Goal: Check status: Check status

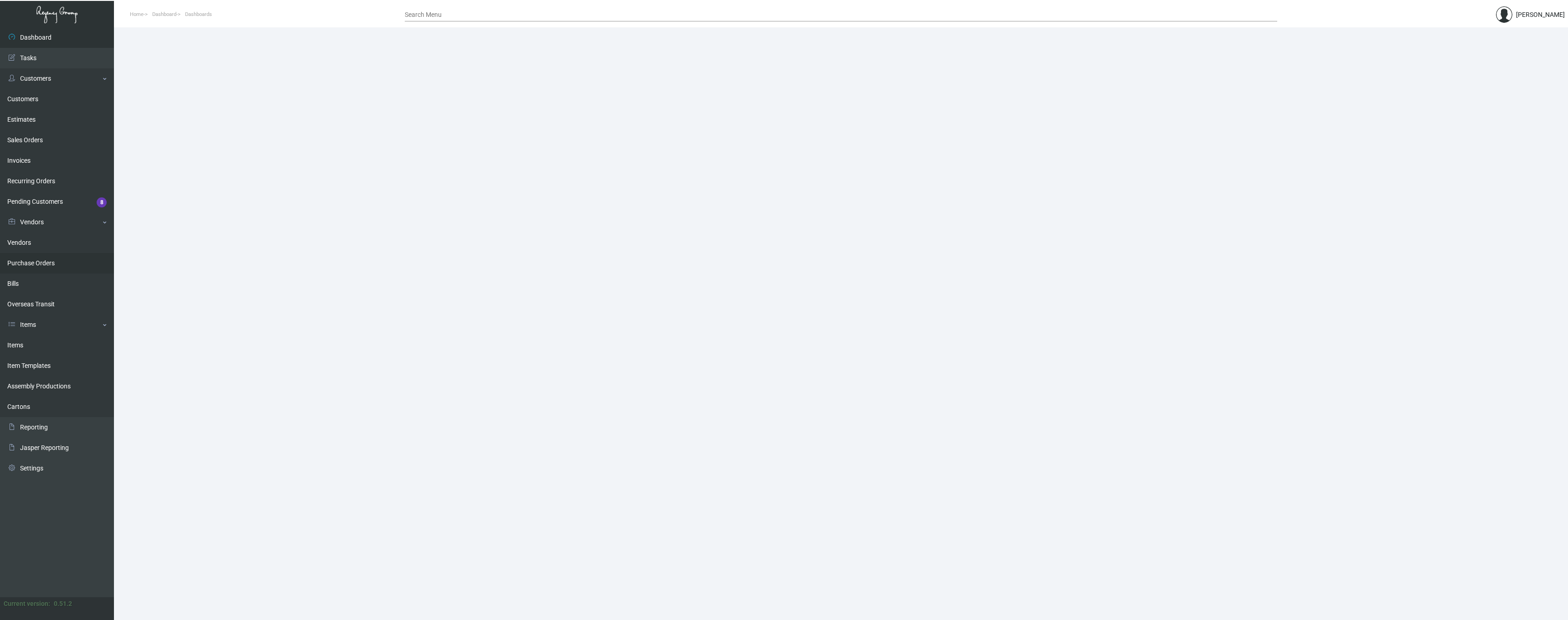
click at [44, 264] on link "Purchase Orders" at bounding box center [57, 264] width 114 height 21
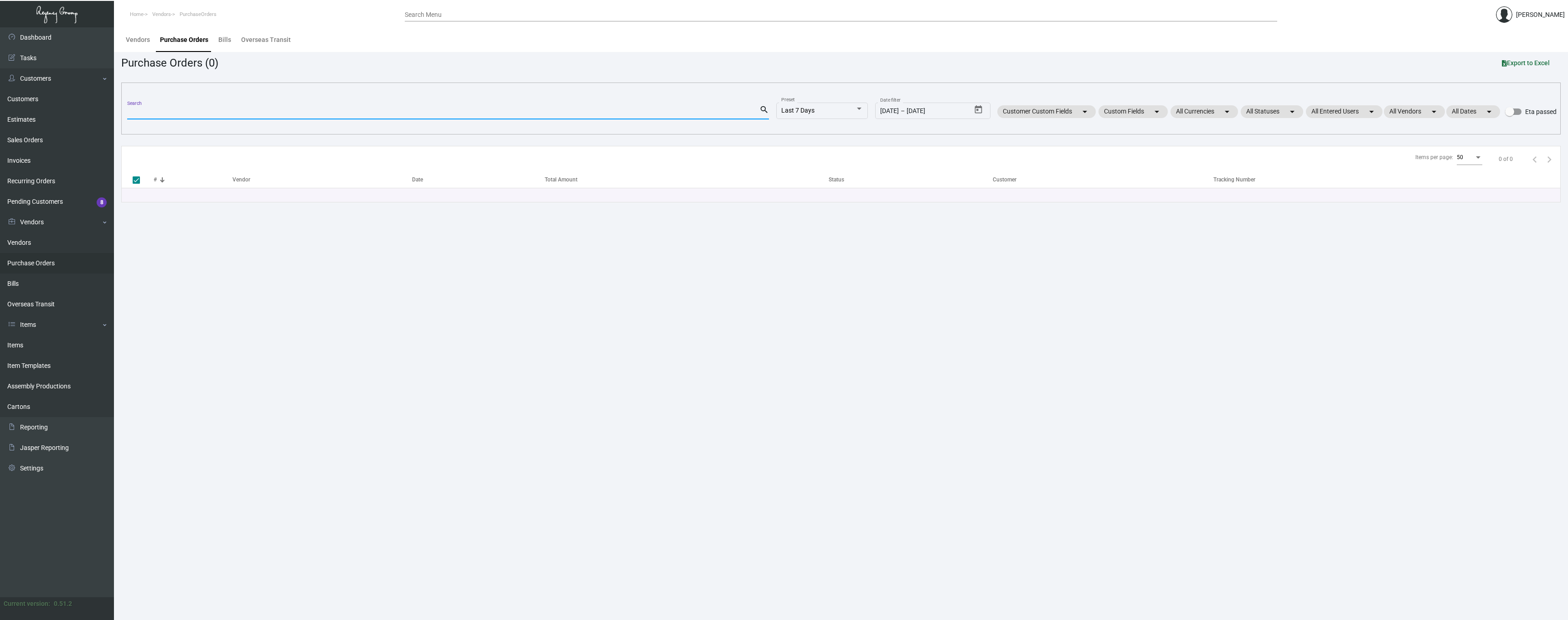
click at [197, 109] on input "Search" at bounding box center [443, 113] width 632 height 7
paste input "106468"
type input "106468"
checkbox input "false"
type input "106468"
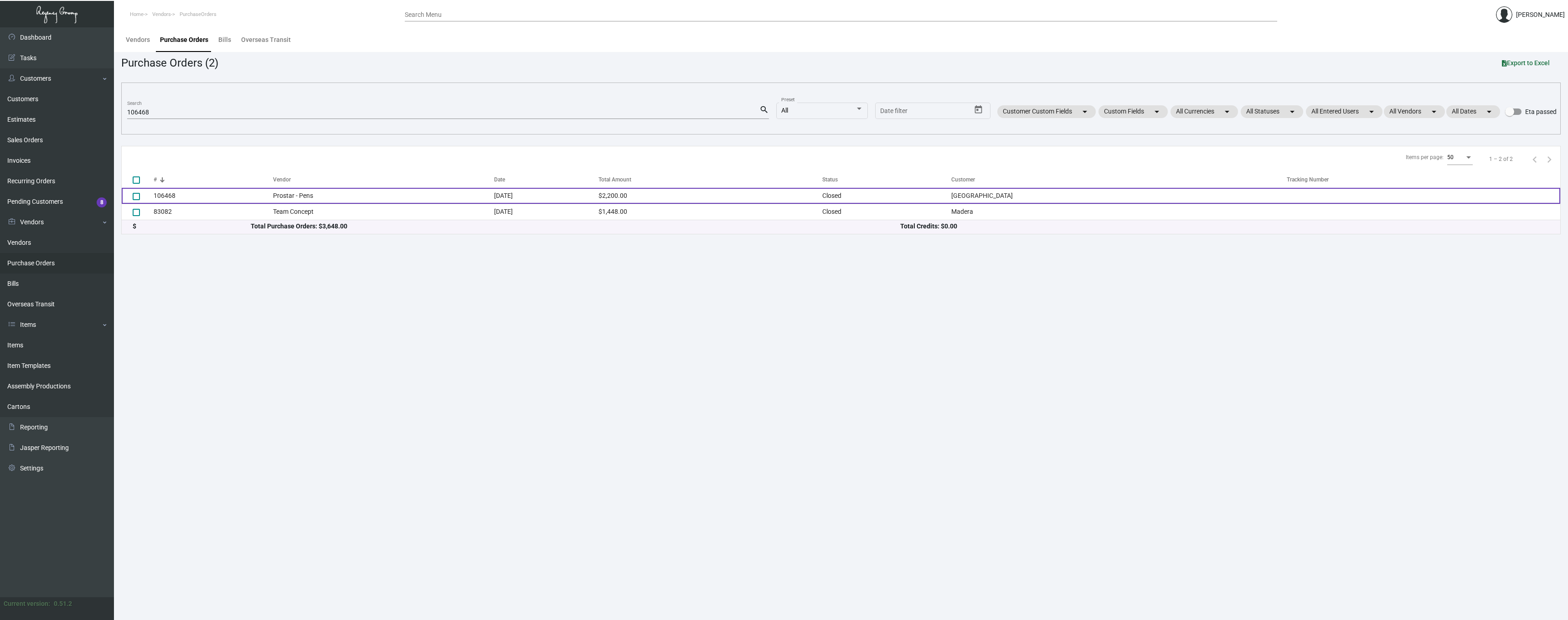
click at [170, 198] on td "106468" at bounding box center [213, 196] width 119 height 16
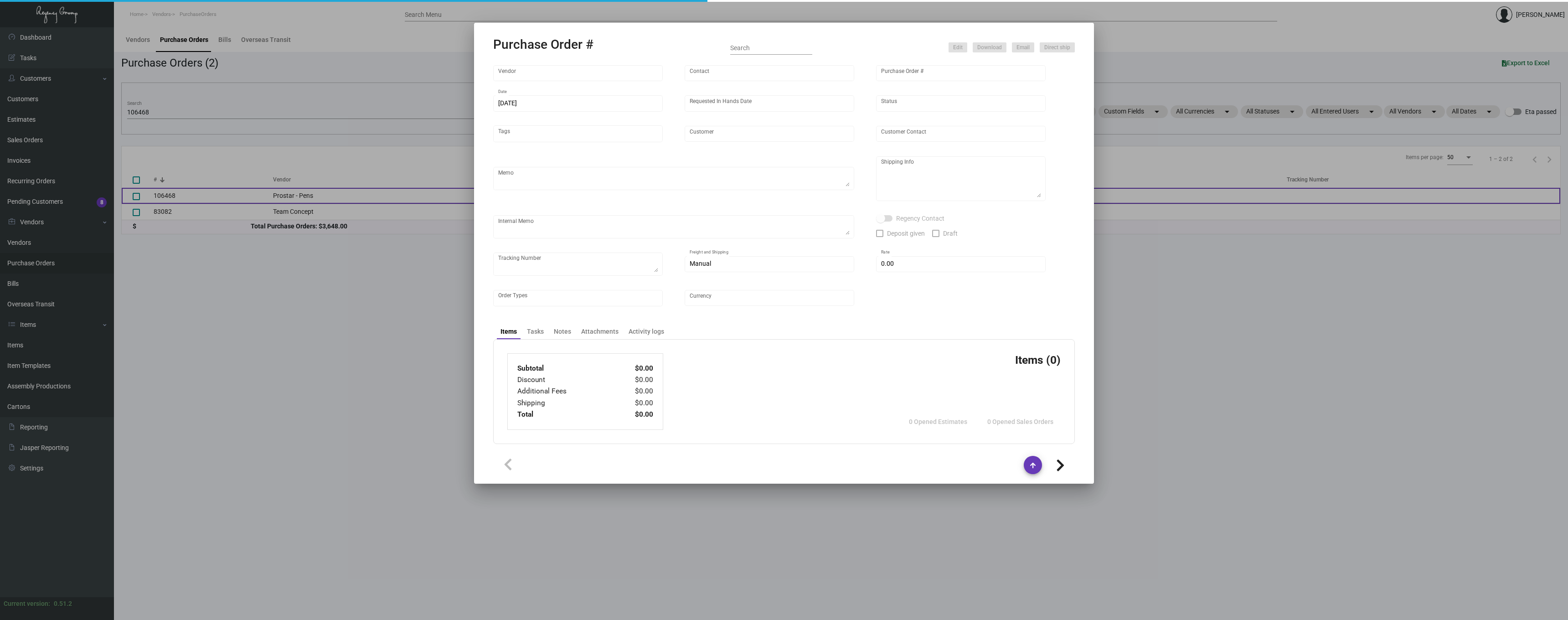
type input "Prostar - Pens"
type input "[PERSON_NAME]"
type input "106468"
type input "[DATE]"
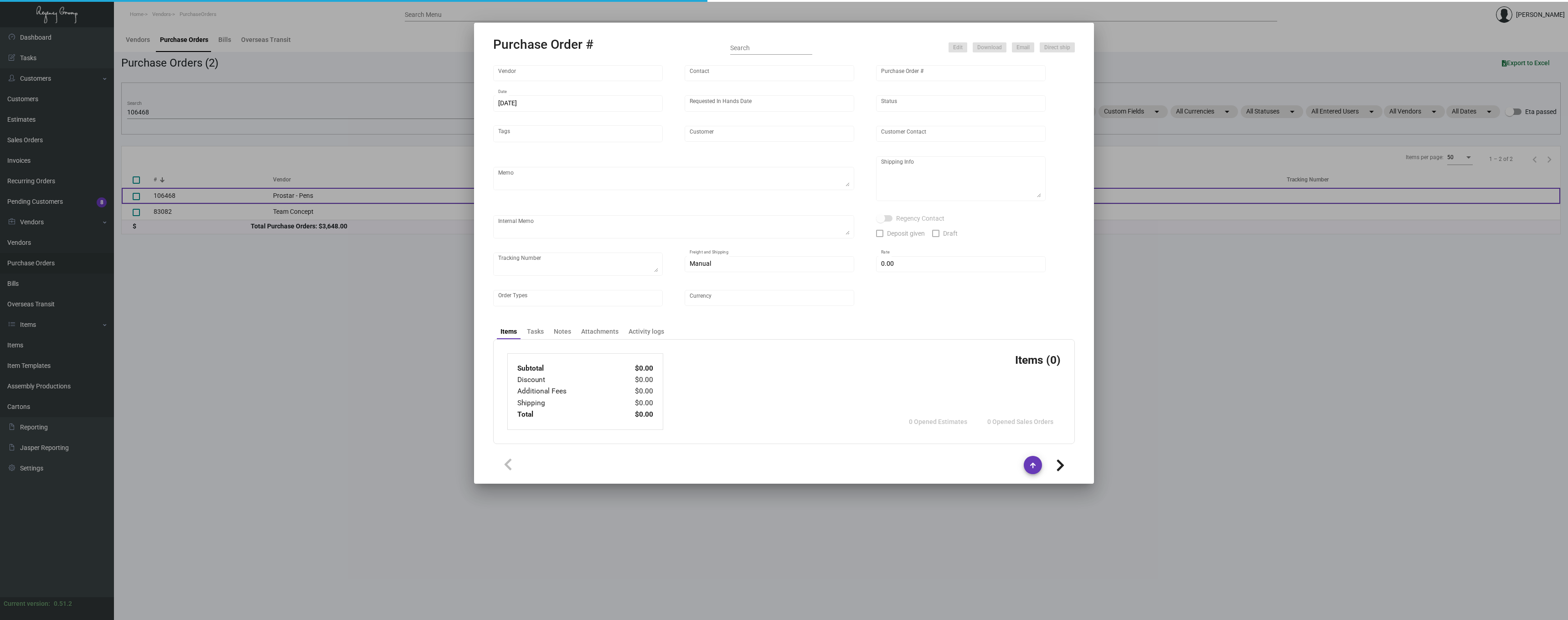
type input "[GEOGRAPHIC_DATA]"
type textarea "Via Boat"
type textarea "Regency Group NJ - [PERSON_NAME] [STREET_ADDRESS]"
checkbox input "true"
type input "$ 0.00"
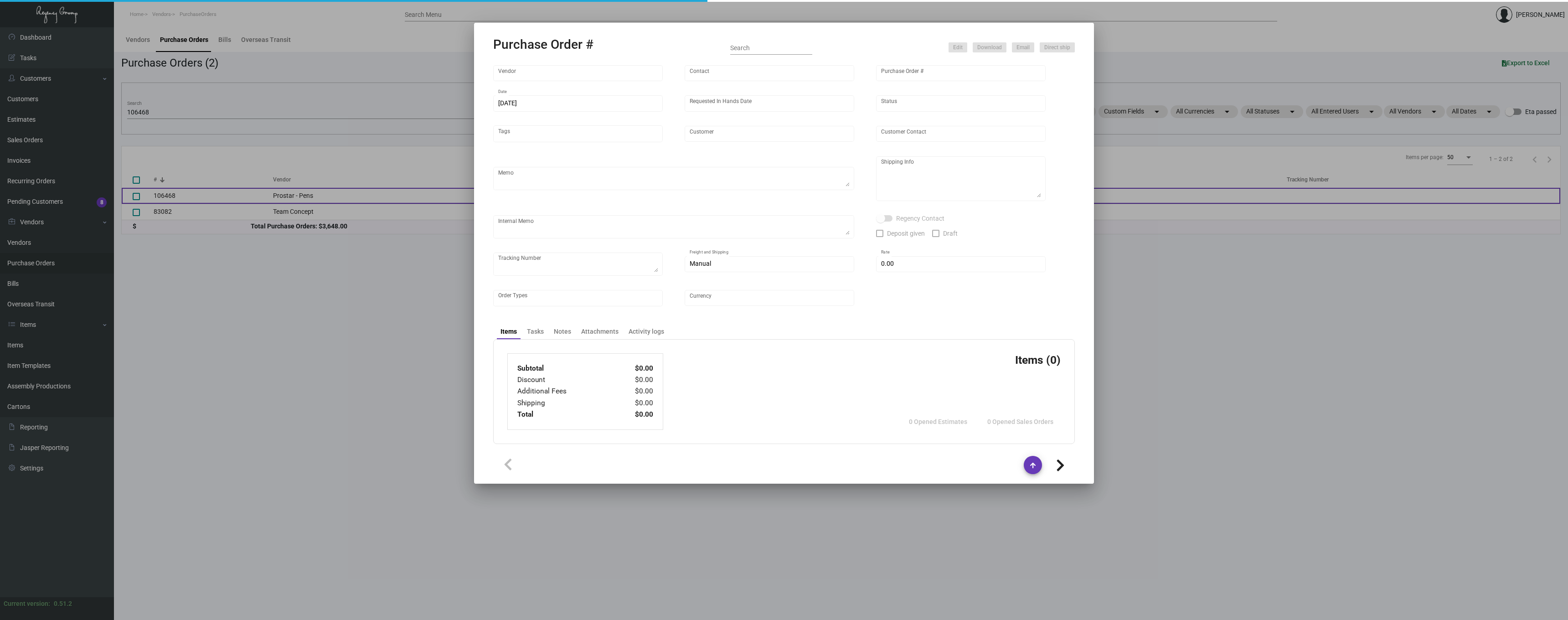
type input "United States Dollar $"
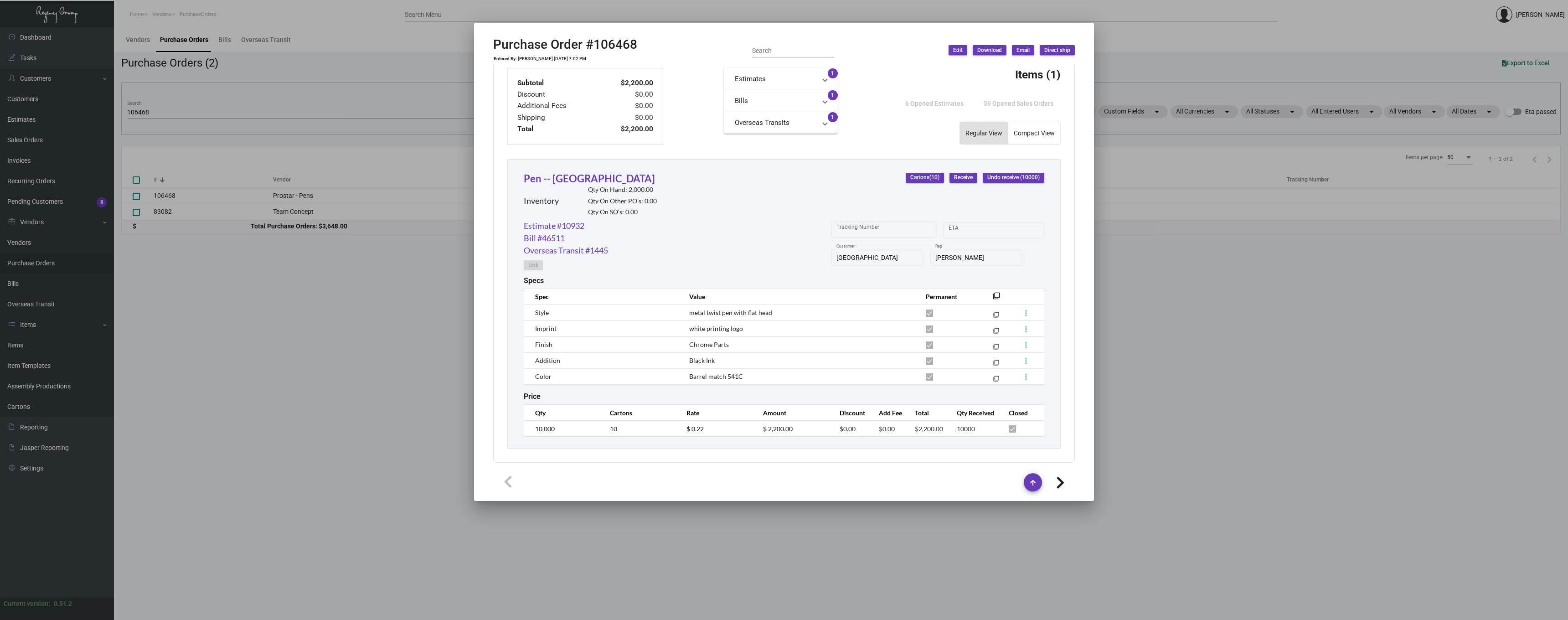
scroll to position [330, 0]
click at [1059, 477] on icon at bounding box center [1060, 483] width 9 height 13
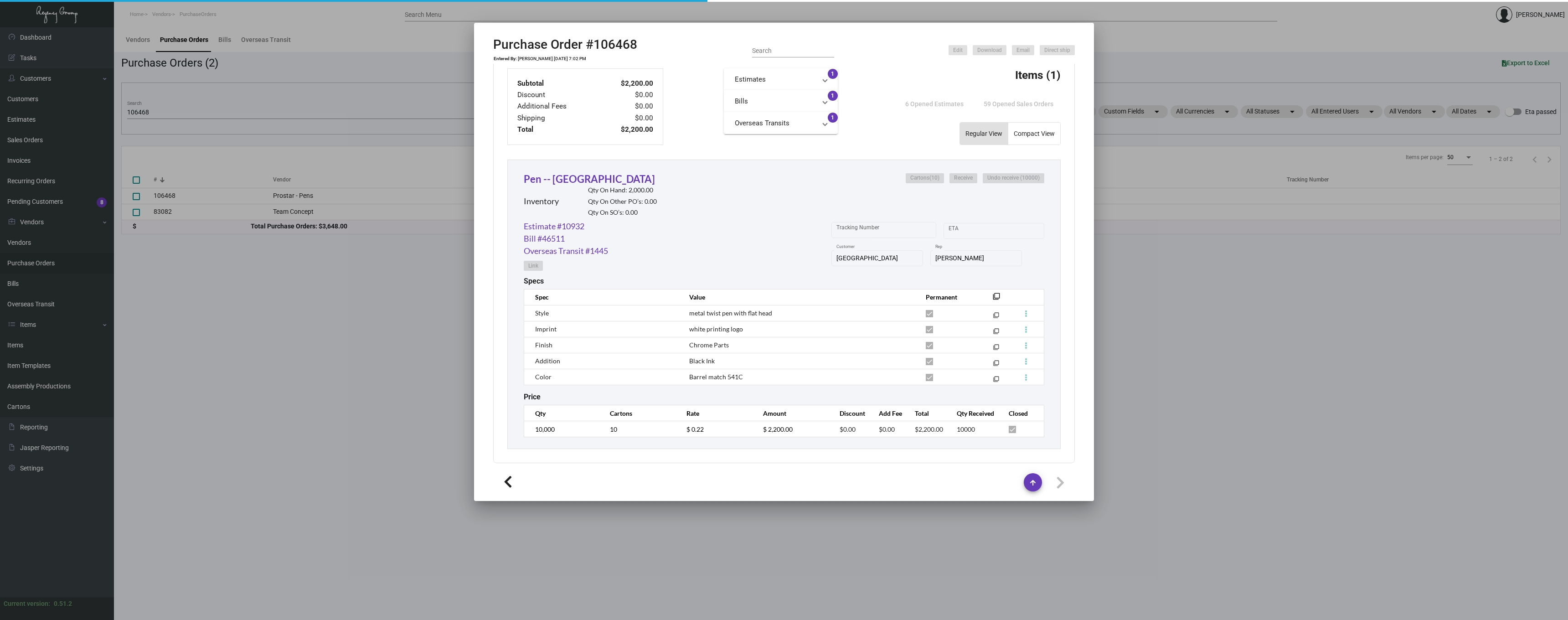
type input "Team Concept"
type input "[PERSON_NAME]"
type input "83082"
type input "[DATE]"
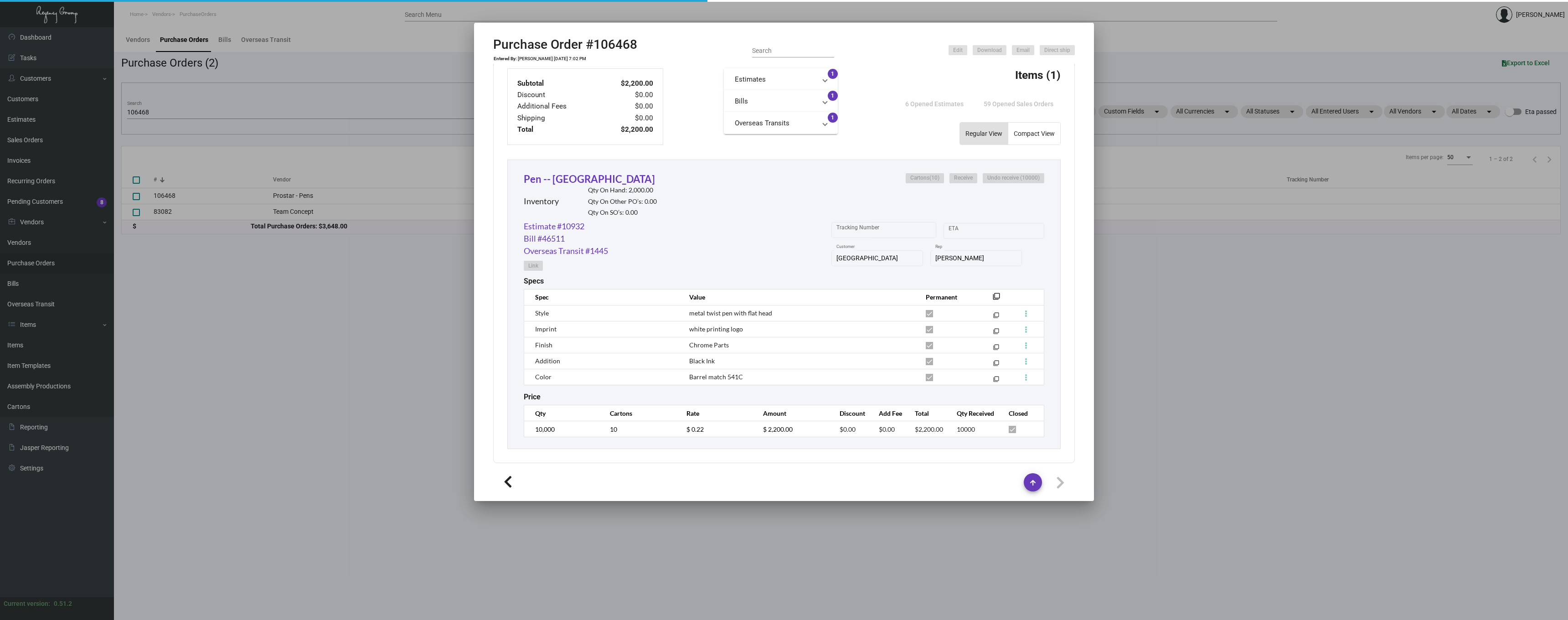
type input "Madera"
type textarea "Please ship together with PO 83078 Madera Notecards."
type textarea "[PERSON_NAME] [PERSON_NAME] [STREET_ADDRESS][US_STATE][US_STATE]"
checkbox input "false"
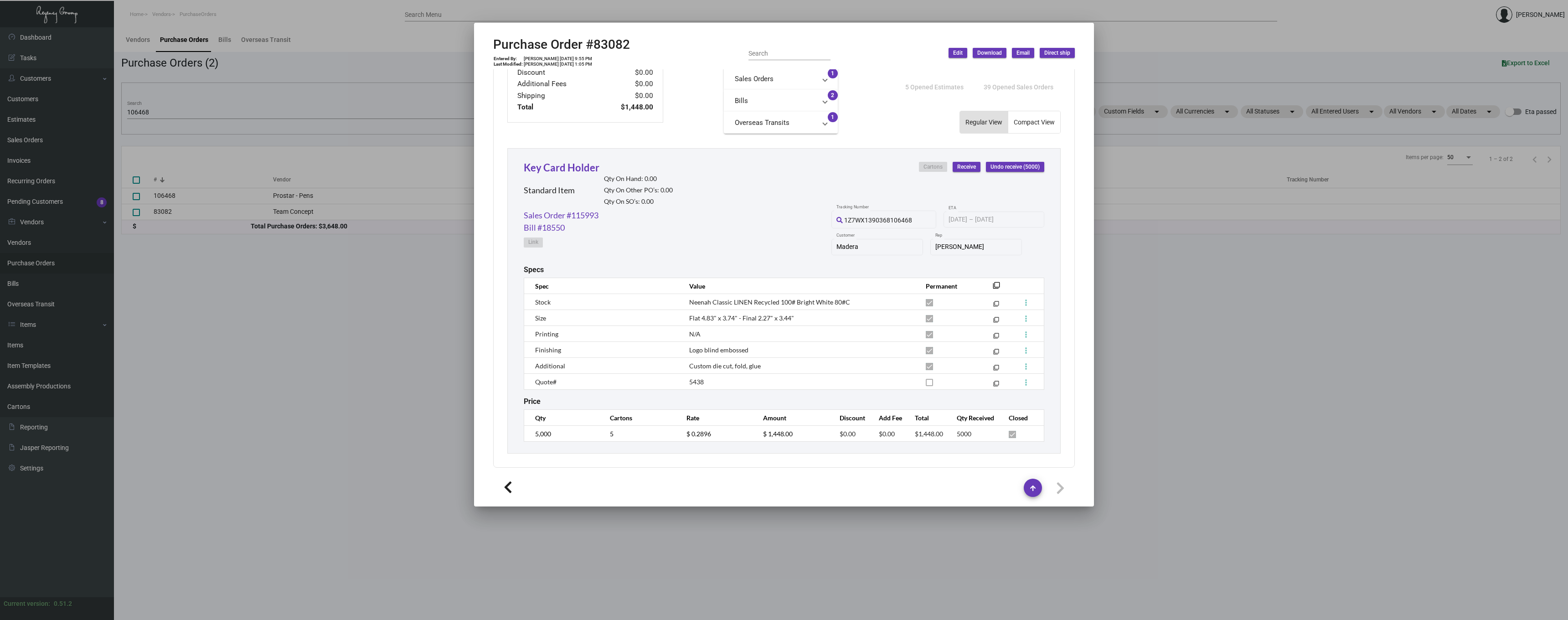
scroll to position [358, 0]
click at [1187, 239] on div at bounding box center [784, 310] width 1568 height 620
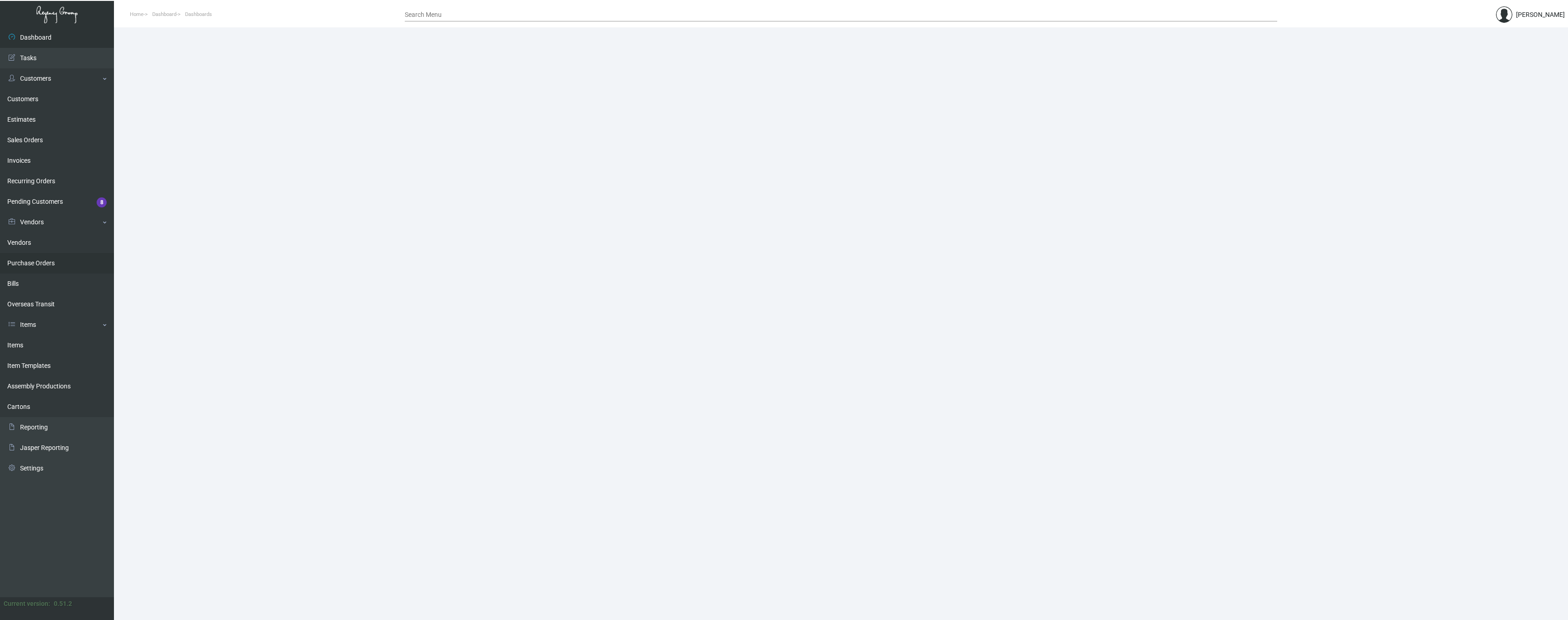
click at [41, 262] on link "Purchase Orders" at bounding box center [57, 264] width 114 height 21
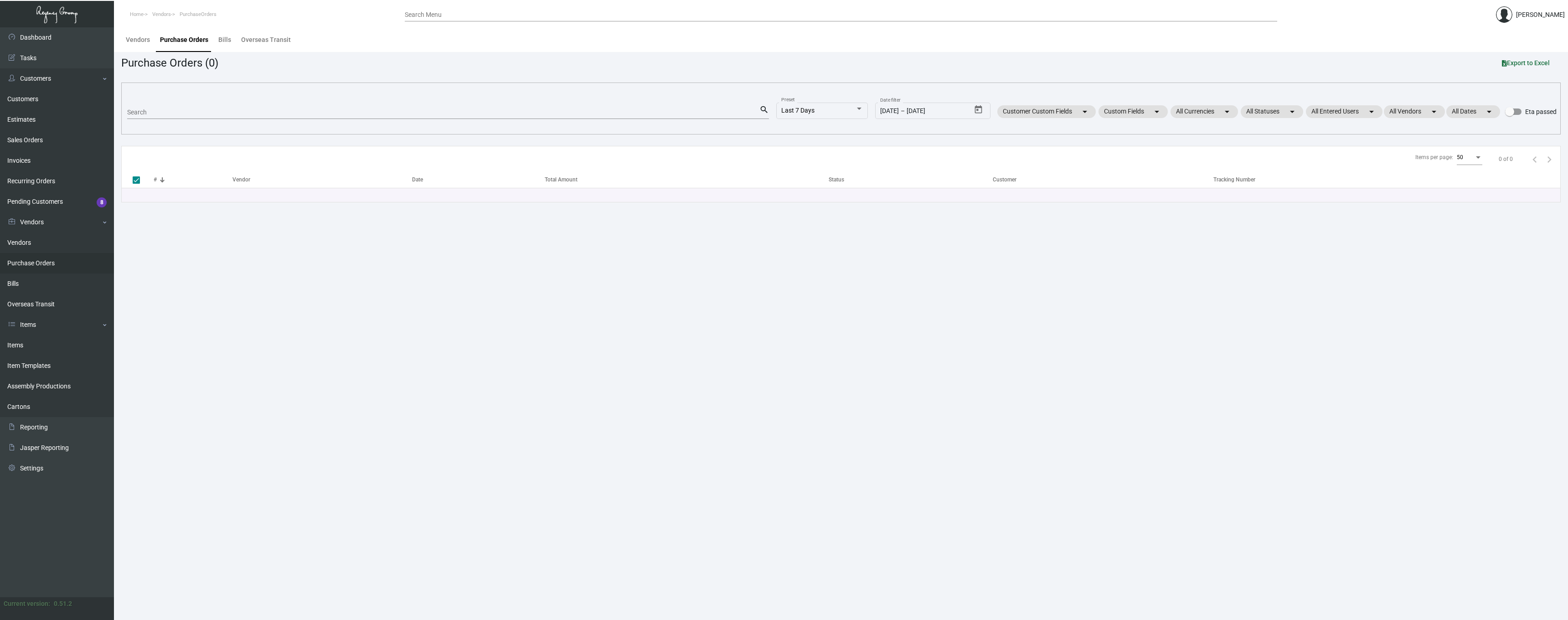
click at [220, 107] on div "Search" at bounding box center [443, 111] width 632 height 14
paste input "103710"
type input "103710"
checkbox input "false"
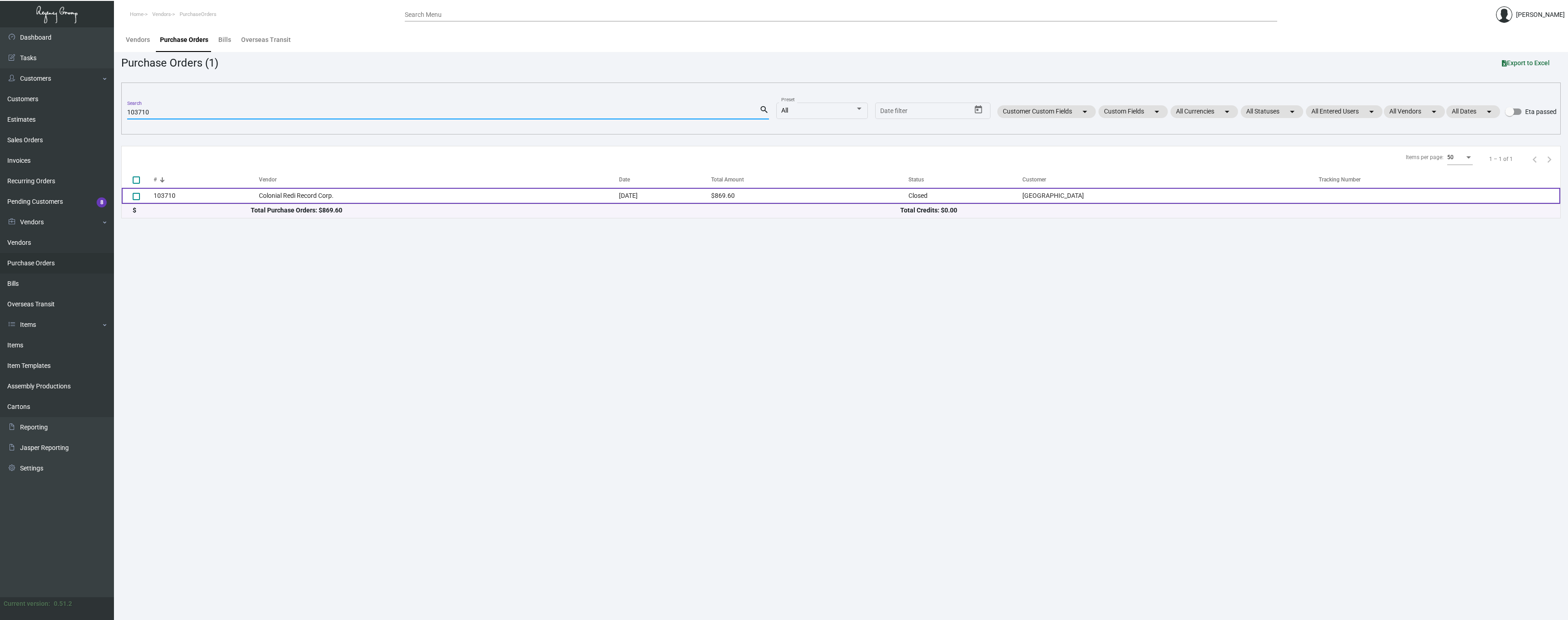
type input "103710"
click at [170, 194] on td "103710" at bounding box center [206, 196] width 105 height 16
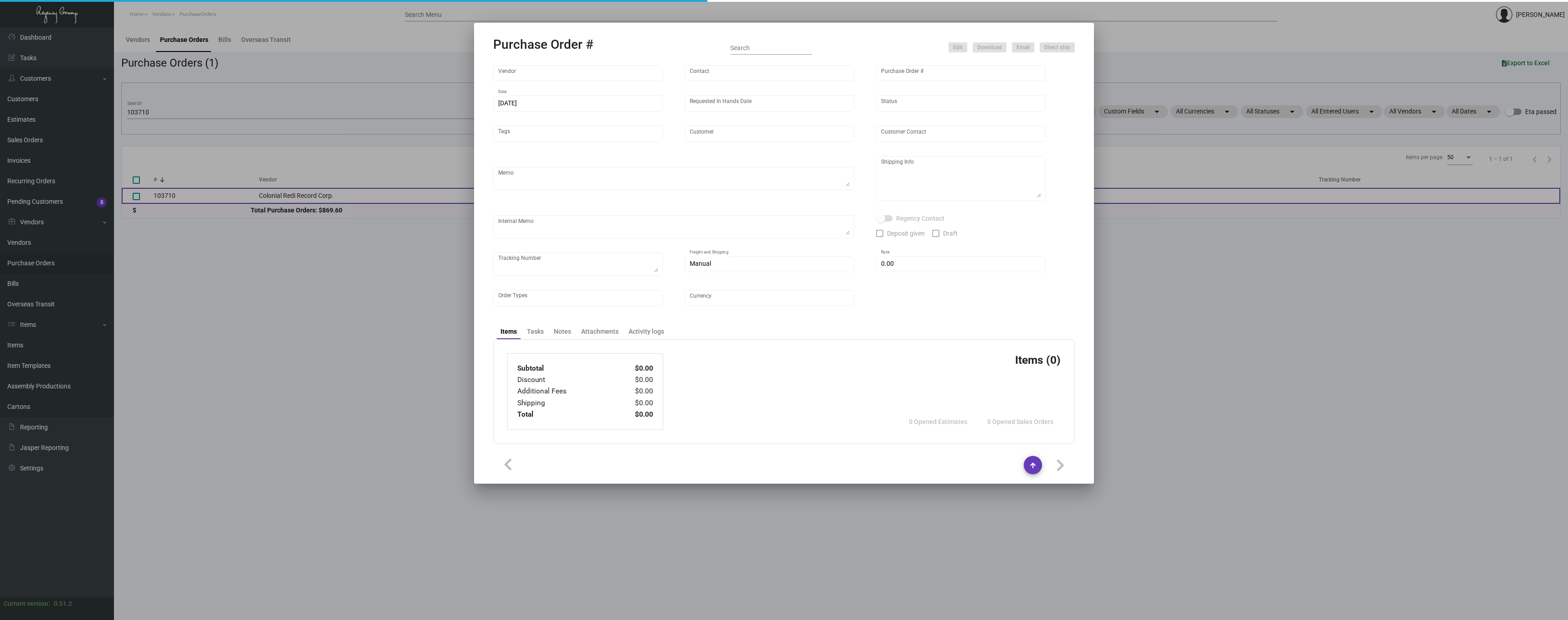
type input "Colonial Redi Record Corp."
type input "Barbara Berkovits"
type input "103710"
type input "2/15/2024"
type input "2/29/2024"
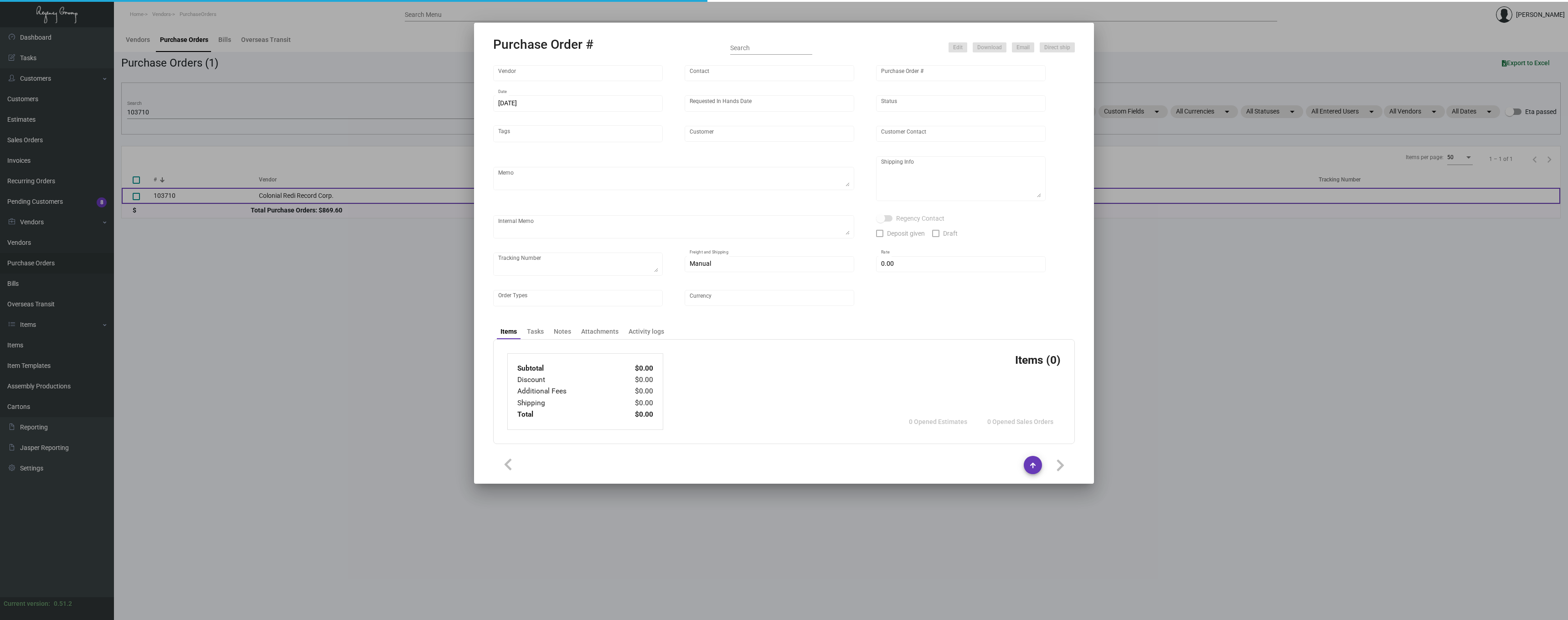
type input "[GEOGRAPHIC_DATA]"
type textarea "Reorder - Purchase Order #96014"
type textarea "Regency Group NJ - [PERSON_NAME] [STREET_ADDRESS]"
type textarea "2/22 - Followed up for tracking. 2/27 - PICKED UP BY MIGUEL NY"
checkbox input "true"
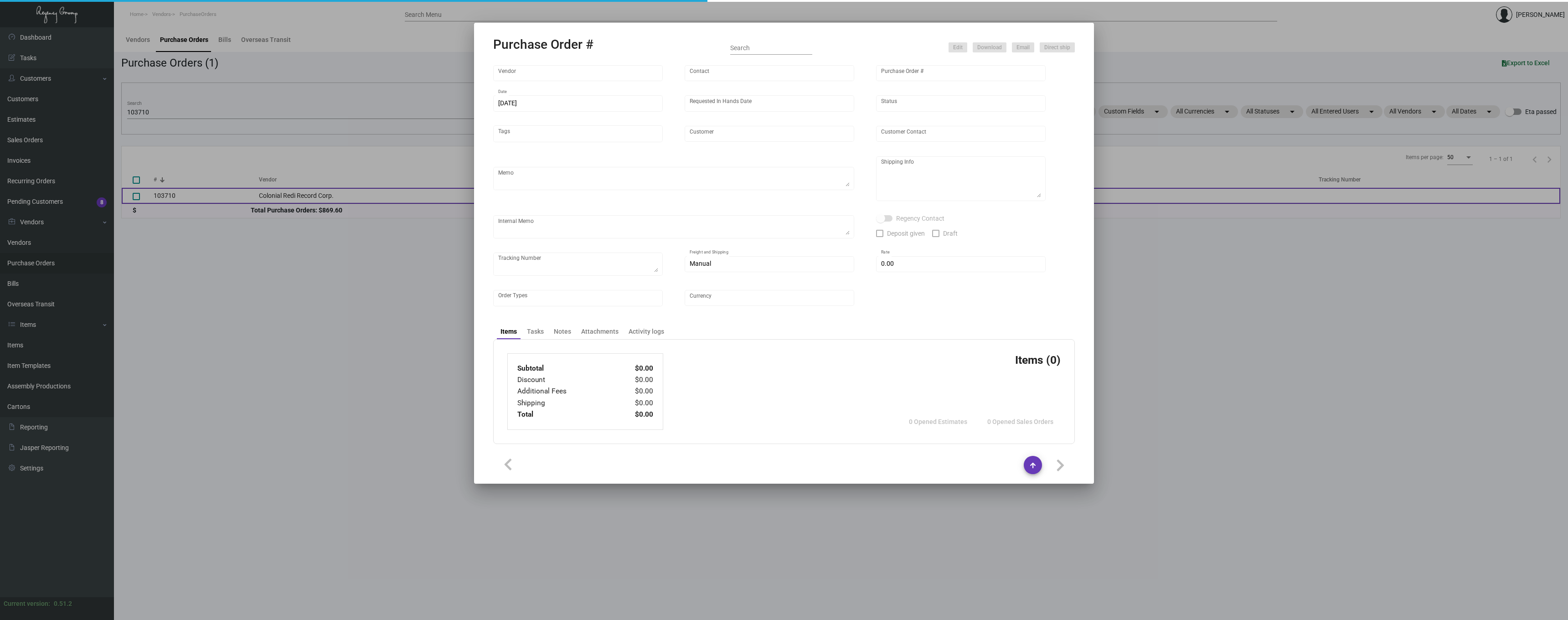
type input "$ 0.00"
type input "United States Dollar $"
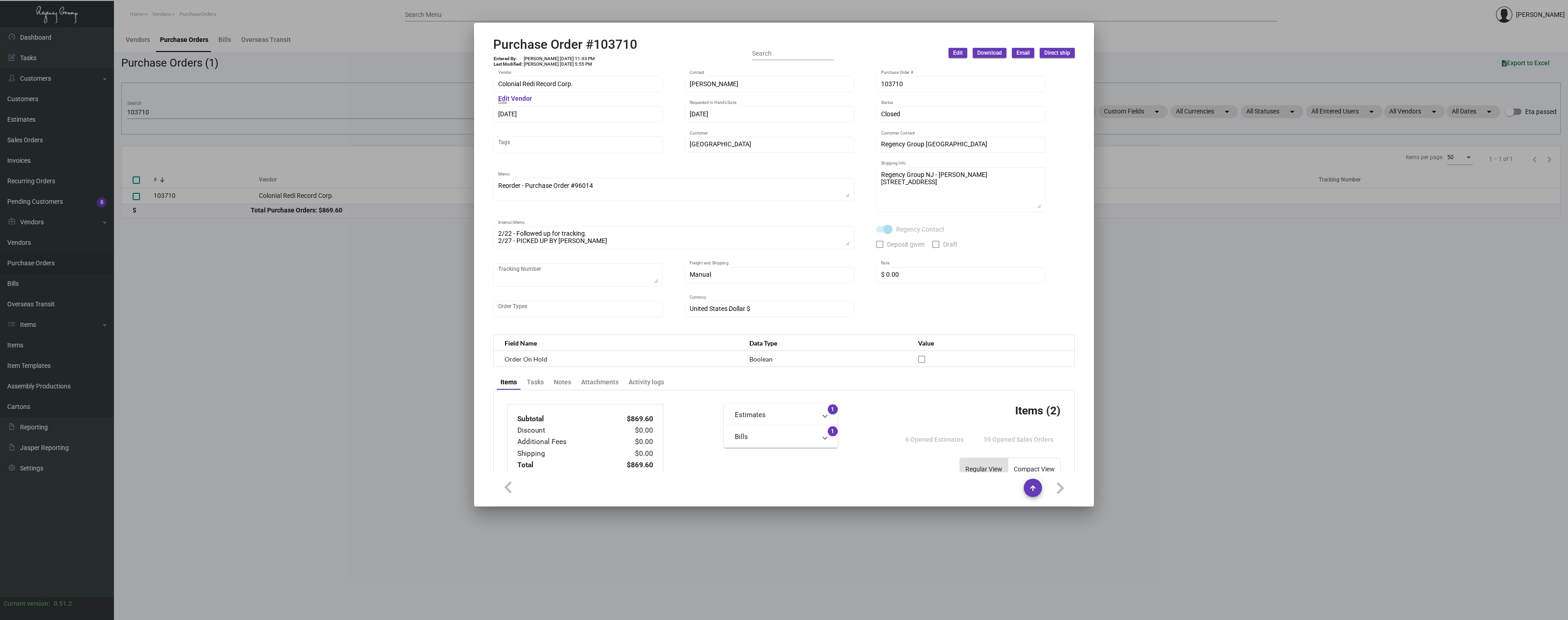
click at [1170, 263] on div at bounding box center [784, 310] width 1568 height 620
